Goal: Book appointment/travel/reservation

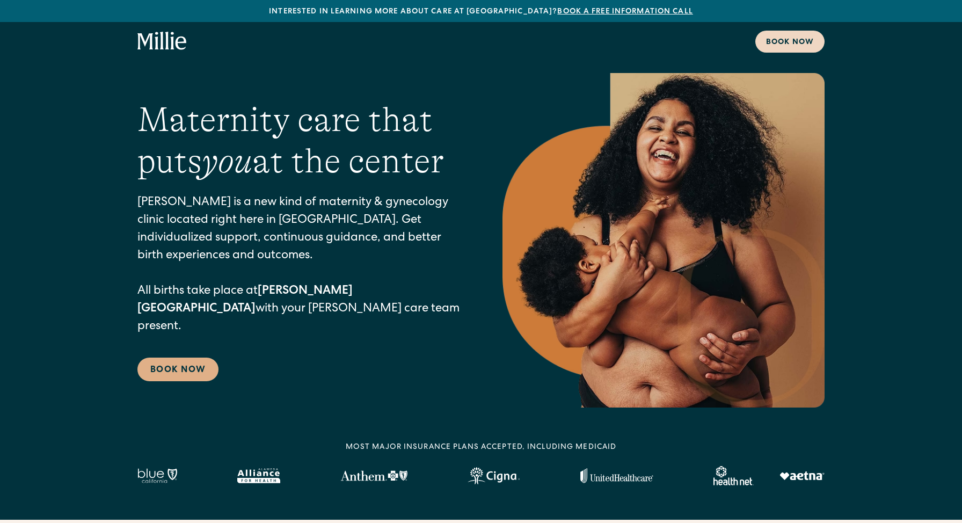
click at [766, 43] on div "Book now" at bounding box center [790, 42] width 48 height 11
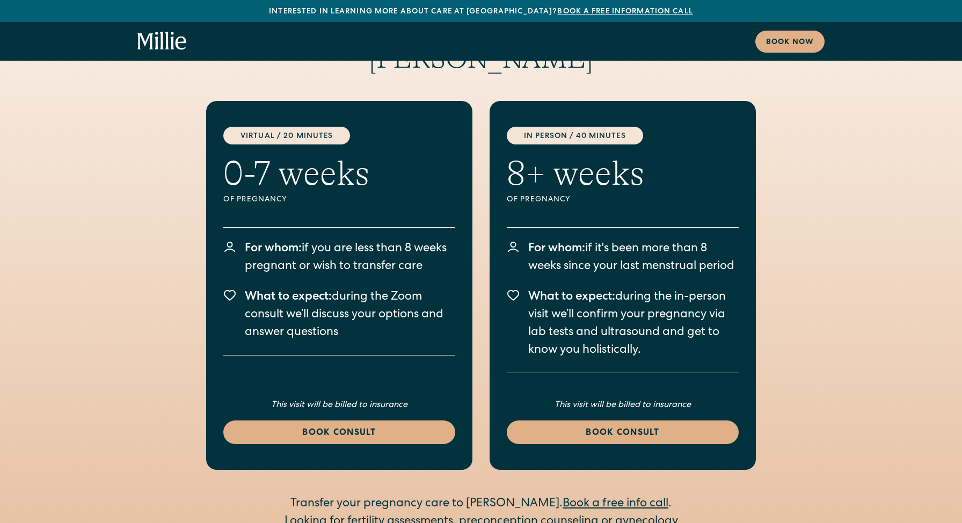
scroll to position [1442, 0]
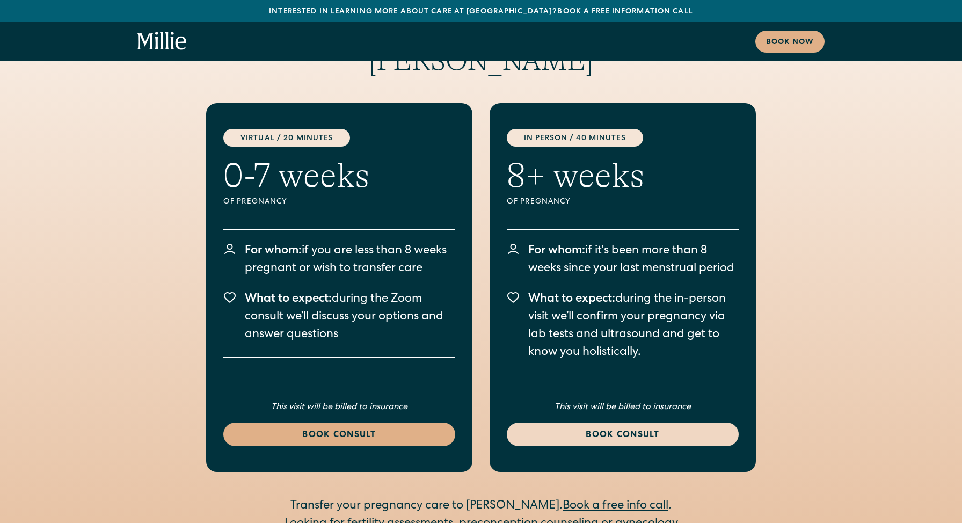
click at [555, 429] on div "Book consult" at bounding box center [623, 435] width 206 height 13
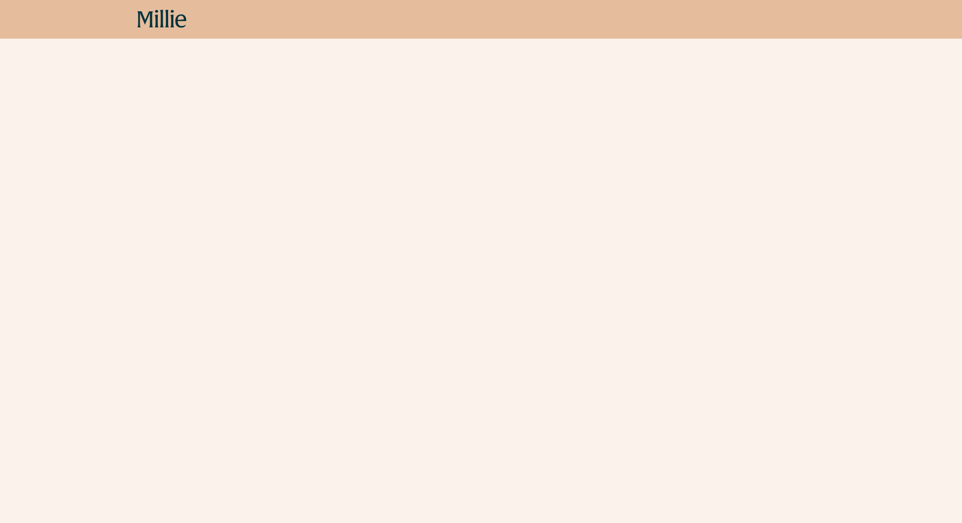
scroll to position [331, 0]
click at [783, 199] on div "Schedule your appointment Book your first in-person visit if it's been at least…" at bounding box center [481, 371] width 962 height 1907
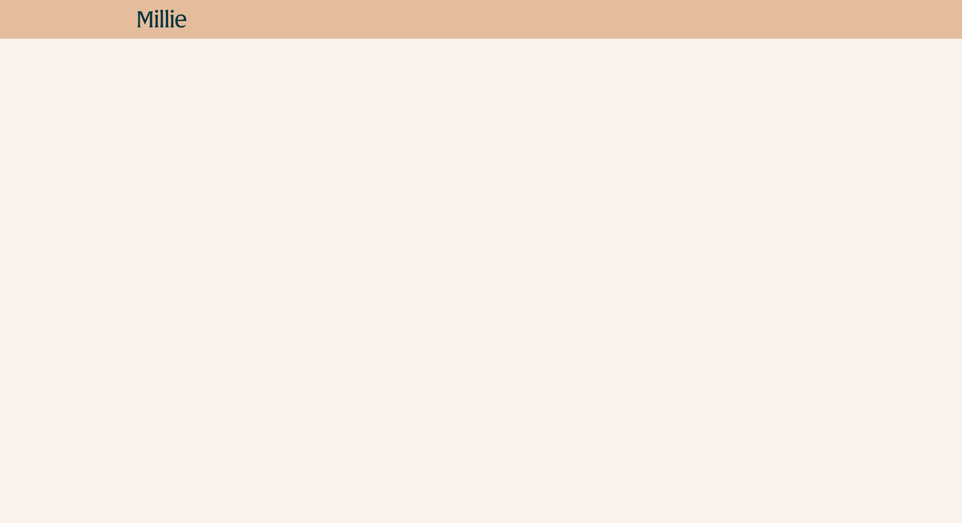
click at [222, 341] on div "Schedule your appointment Book your first in-person visit if it's been at least…" at bounding box center [481, 147] width 962 height 869
click at [201, 414] on div "Schedule your appointment Book your first in-person visit if it's been at least…" at bounding box center [481, 147] width 962 height 869
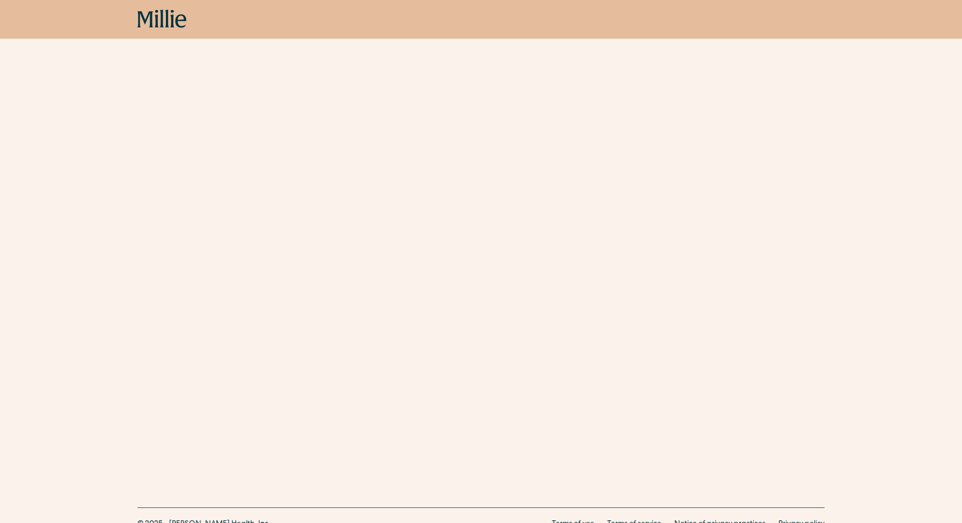
click at [195, 291] on div "Schedule your appointment Book your first in-person visit if it's been at least…" at bounding box center [481, 88] width 962 height 666
